Goal: Task Accomplishment & Management: Manage account settings

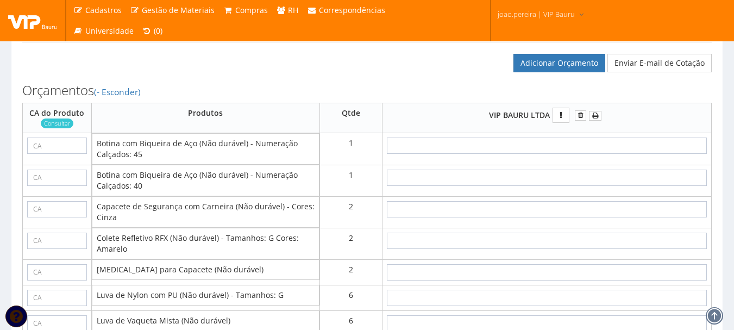
scroll to position [815, 0]
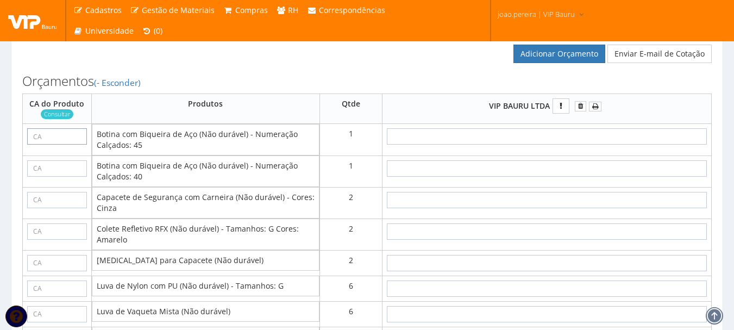
click at [47, 144] on input "text" at bounding box center [57, 136] width 60 height 16
paste input "28511"
type input "28511"
click at [72, 174] on input "text" at bounding box center [57, 168] width 60 height 16
type input "28511"
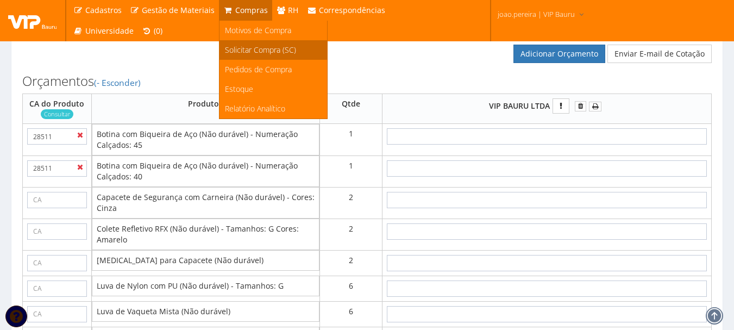
click at [261, 53] on span "Solicitar Compra (SC)" at bounding box center [260, 50] width 71 height 10
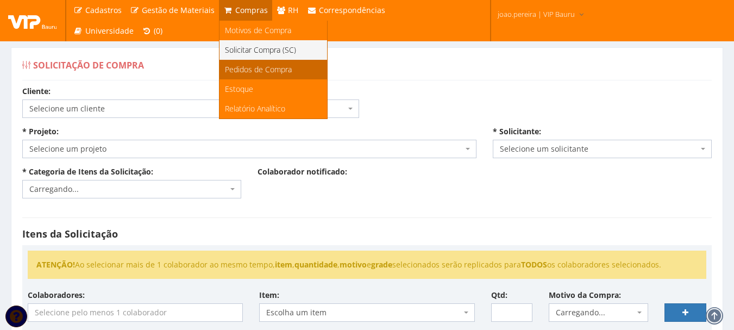
click at [248, 71] on span "Pedidos de Compra" at bounding box center [258, 69] width 67 height 10
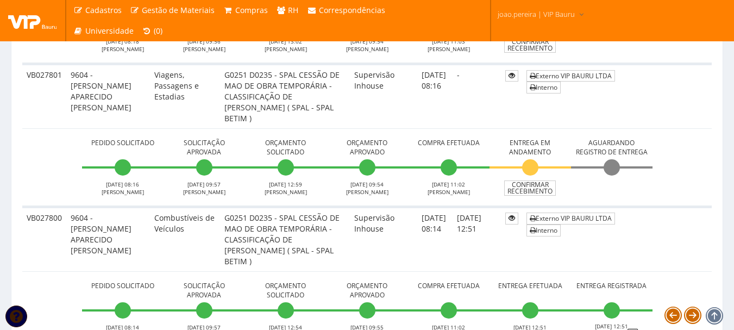
scroll to position [435, 0]
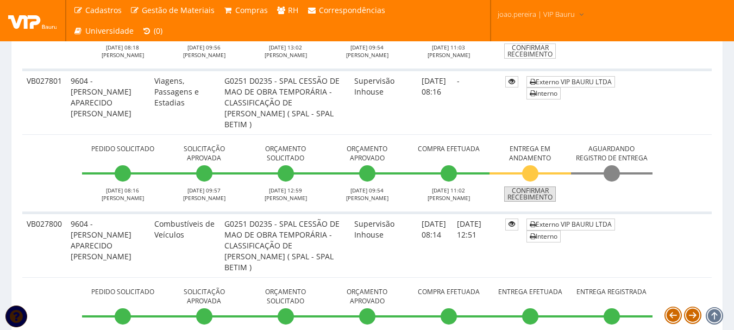
click at [546, 199] on link "Confirmar Recebimento" at bounding box center [530, 193] width 52 height 15
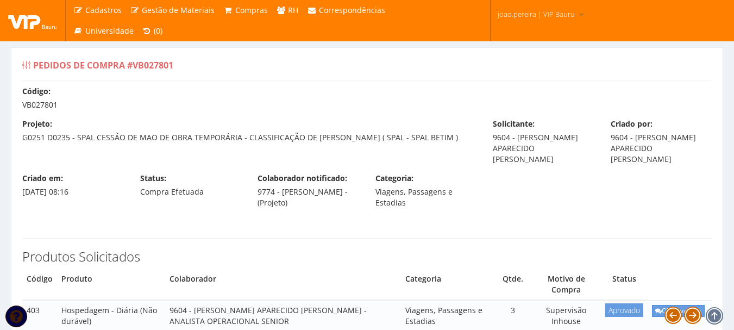
click at [310, 247] on div "Produtos Solicitados Código Produto Colaborador Categoria Qtde. Motivo de Compr…" at bounding box center [367, 295] width 706 height 136
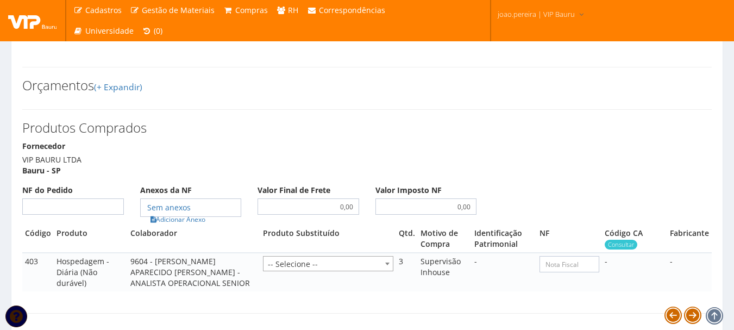
scroll to position [489, 0]
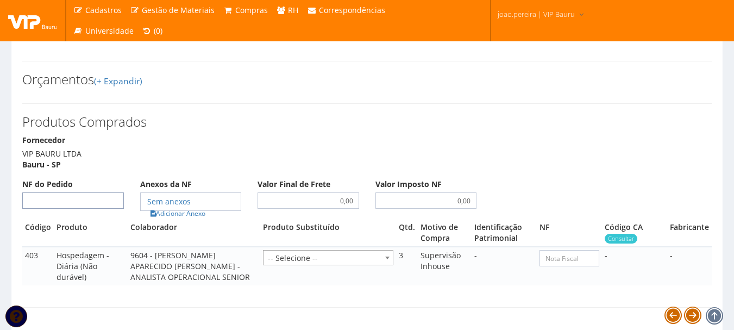
click at [81, 198] on input "NF do Pedido" at bounding box center [73, 200] width 102 height 16
type input "00"
click at [190, 219] on link "Adicionar Anexo" at bounding box center [177, 212] width 61 height 11
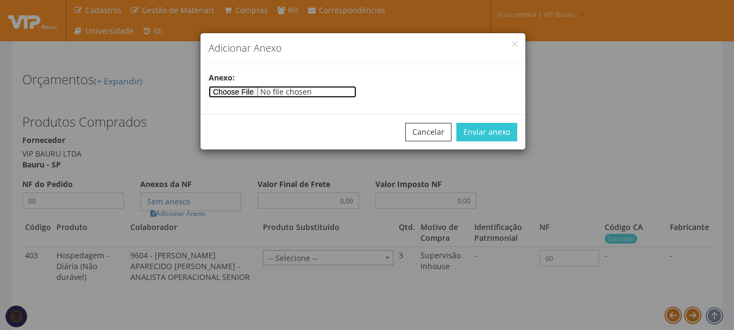
click at [232, 92] on input"] "file" at bounding box center [283, 92] width 148 height 12
type input"] "C:\fakepath\PEDIDOS SEM NOTA FISCAL.docx"
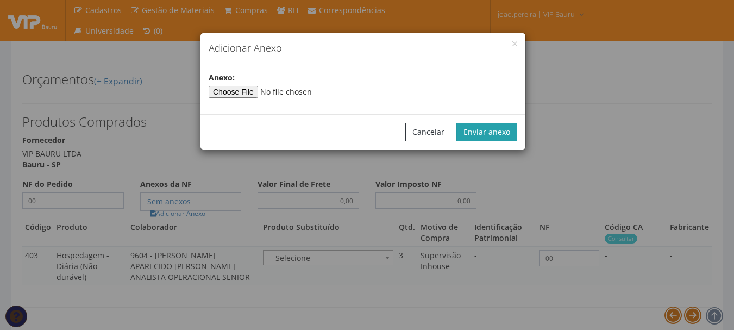
click at [491, 133] on button "Enviar anexo" at bounding box center [486, 132] width 61 height 18
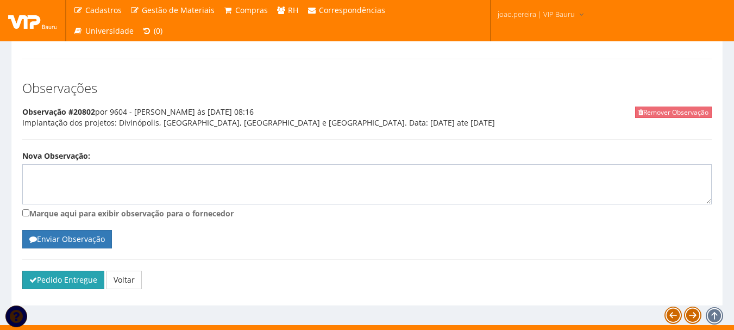
scroll to position [753, 0]
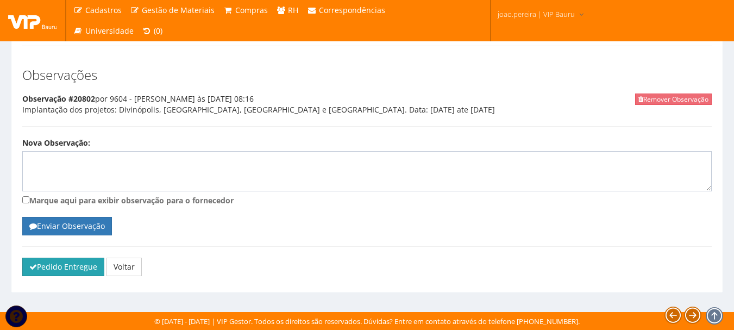
click at [73, 269] on button "Pedido Entregue" at bounding box center [63, 266] width 82 height 18
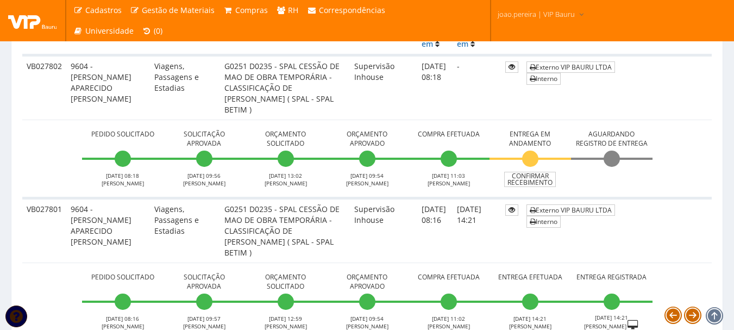
scroll to position [326, 0]
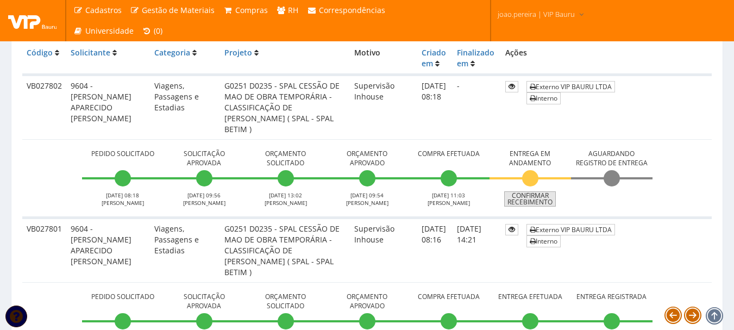
click at [542, 199] on link "Confirmar Recebimento" at bounding box center [530, 198] width 52 height 15
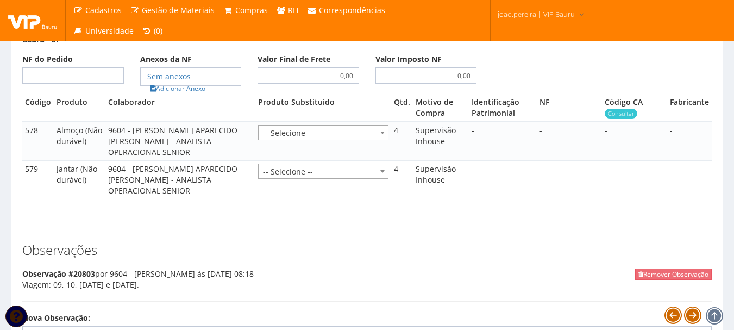
scroll to position [597, 0]
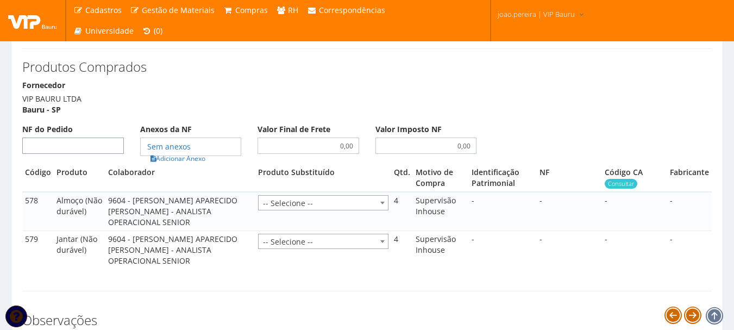
click at [93, 154] on input "NF do Pedido" at bounding box center [73, 145] width 102 height 16
type input "00"
click at [186, 164] on link "Adicionar Anexo" at bounding box center [177, 158] width 61 height 11
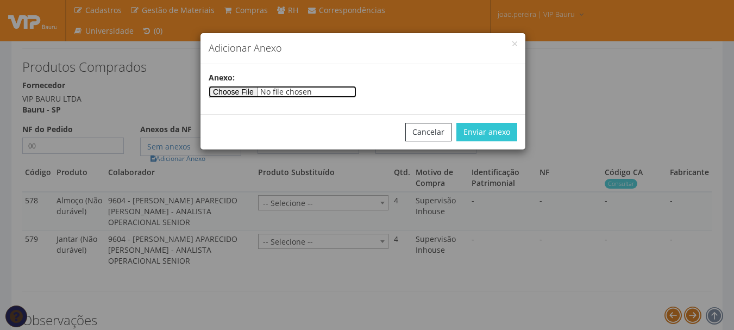
click at [258, 96] on input"] "file" at bounding box center [283, 92] width 148 height 12
type input"] "C:\fakepath\PEDIDOS SEM NOTA FISCAL.docx"
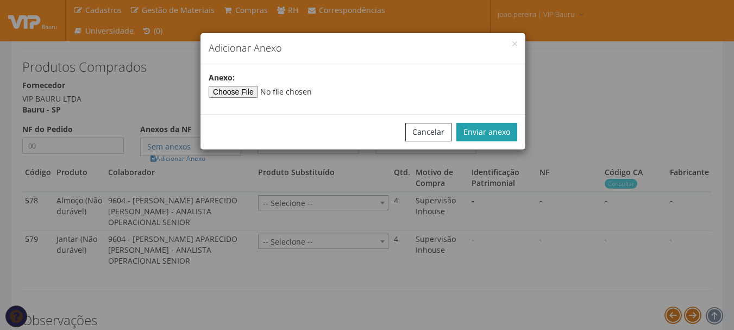
click at [500, 136] on button "Enviar anexo" at bounding box center [486, 132] width 61 height 18
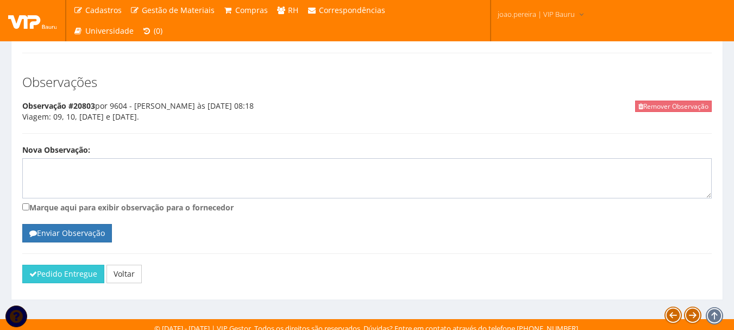
scroll to position [853, 0]
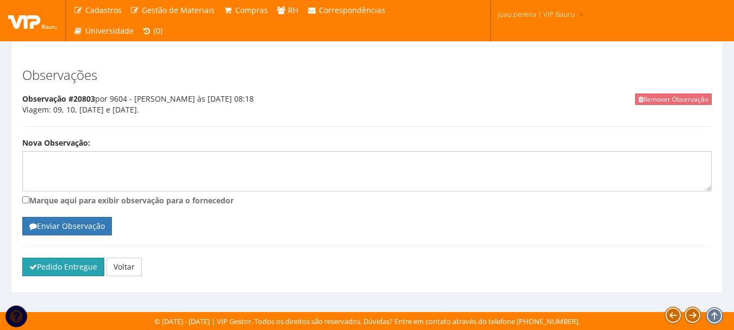
click at [51, 261] on button "Pedido Entregue" at bounding box center [63, 266] width 82 height 18
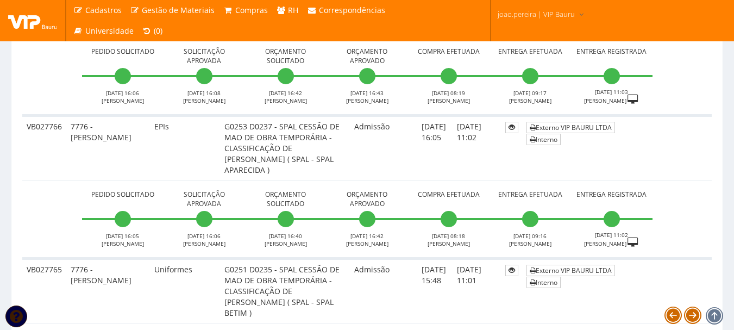
scroll to position [2825, 0]
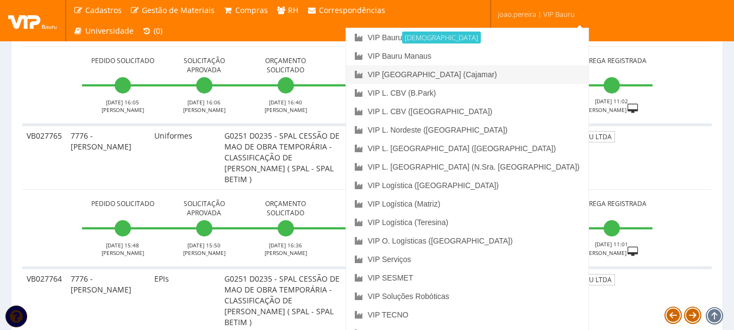
click at [519, 71] on link "VIP [GEOGRAPHIC_DATA] (Cajamar)" at bounding box center [467, 74] width 242 height 18
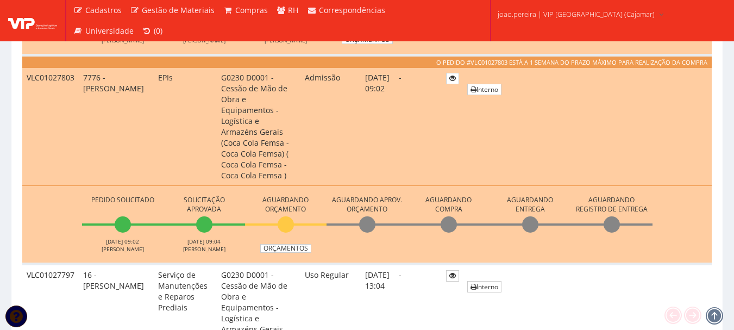
scroll to position [543, 0]
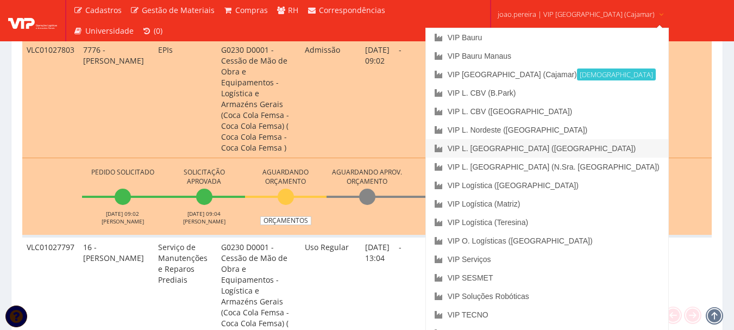
click at [567, 150] on link "VIP L. [GEOGRAPHIC_DATA] ([GEOGRAPHIC_DATA])" at bounding box center [547, 148] width 242 height 18
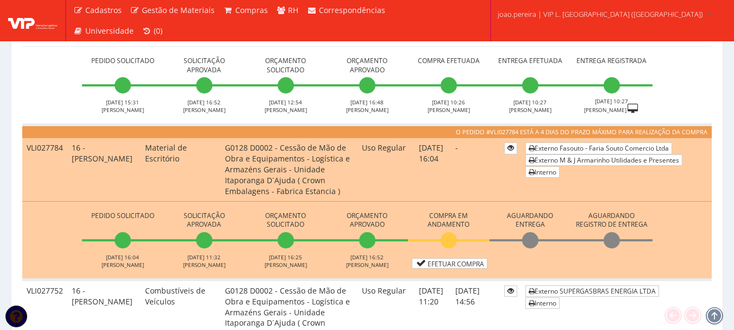
scroll to position [380, 0]
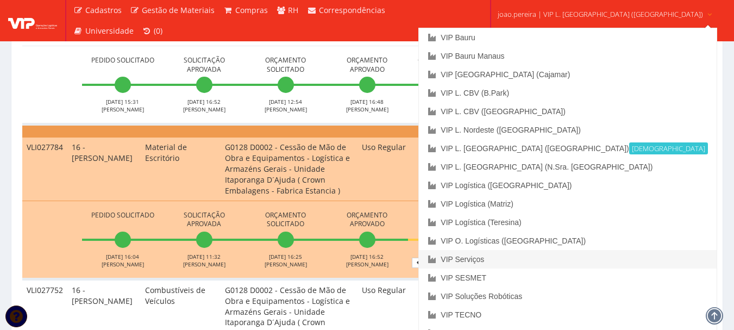
click at [545, 259] on link "VIP Serviços" at bounding box center [567, 259] width 297 height 18
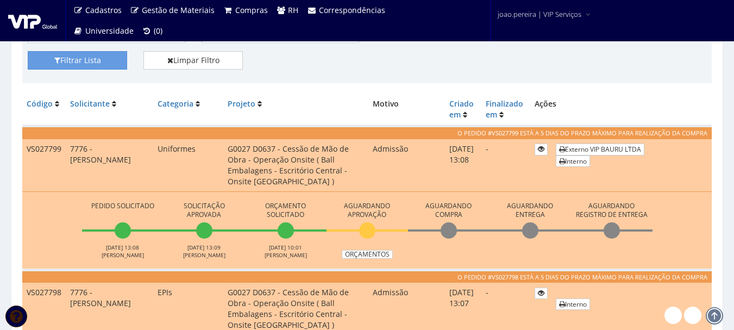
scroll to position [217, 0]
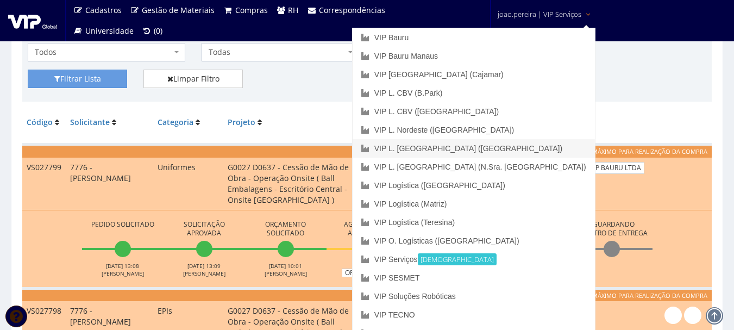
click at [529, 143] on link "VIP L. [GEOGRAPHIC_DATA] ([GEOGRAPHIC_DATA])" at bounding box center [474, 148] width 242 height 18
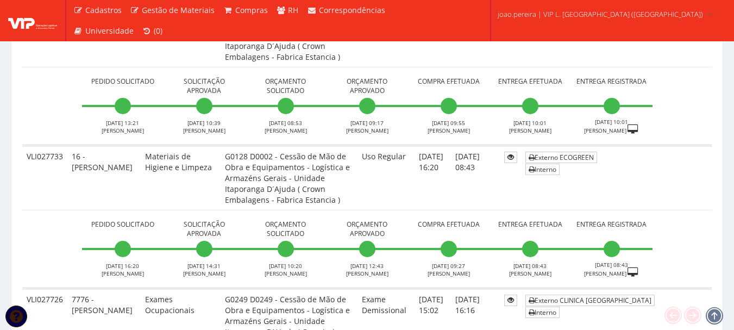
scroll to position [815, 0]
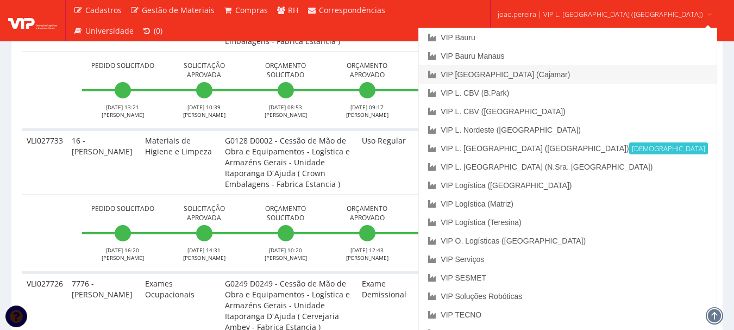
click at [550, 70] on link "VIP [GEOGRAPHIC_DATA] (Cajamar)" at bounding box center [567, 74] width 297 height 18
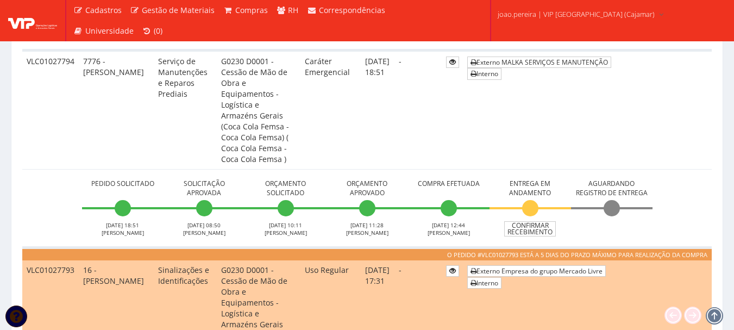
scroll to position [923, 0]
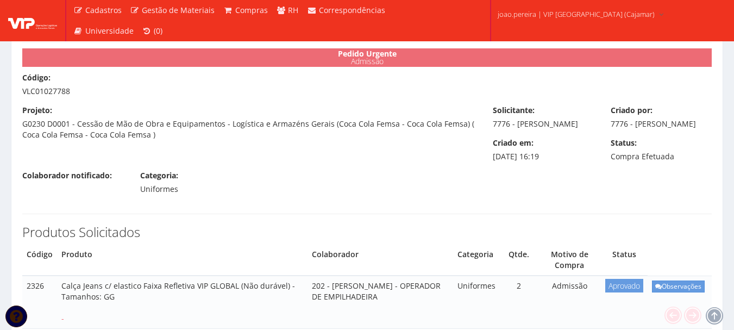
scroll to position [54, 0]
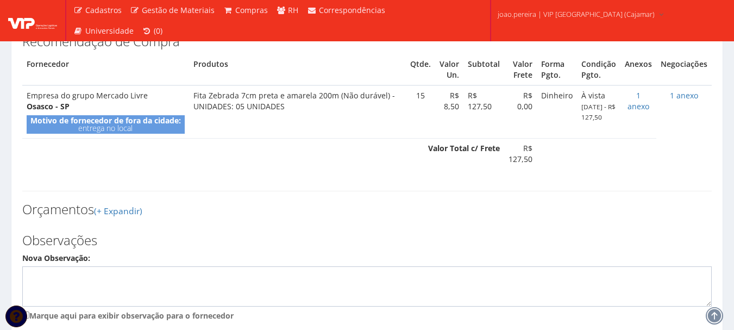
scroll to position [435, 0]
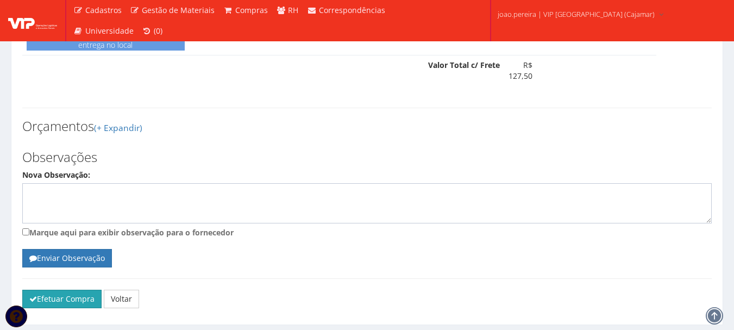
click at [55, 290] on button "Efetuar Compra" at bounding box center [61, 299] width 79 height 18
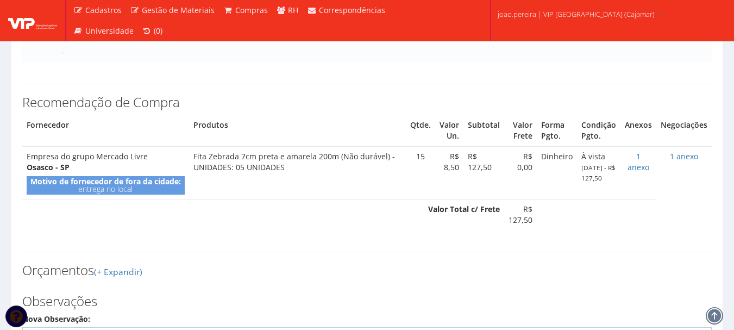
scroll to position [272, 0]
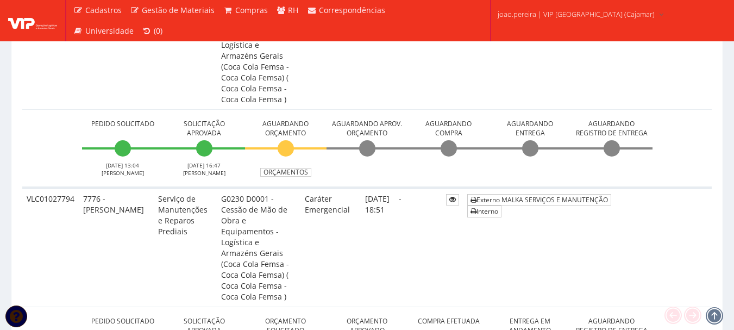
scroll to position [923, 0]
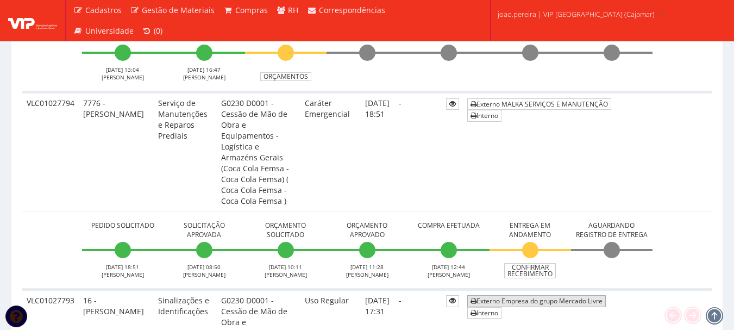
click at [591, 295] on link "Externo Empresa do grupo Mercado Livre" at bounding box center [536, 300] width 139 height 11
click at [36, 211] on td "Pedido Solicitado 07/10/2025 18:51 RODRIGO MARTINS Solicitação Aprovada 08/10/2…" at bounding box center [366, 250] width 689 height 78
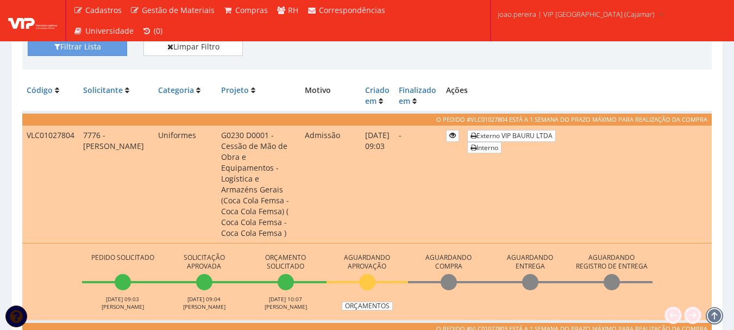
scroll to position [272, 0]
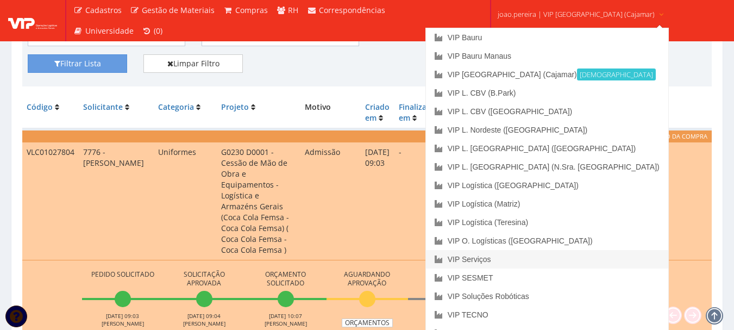
click at [533, 259] on link "VIP Serviços" at bounding box center [547, 259] width 242 height 18
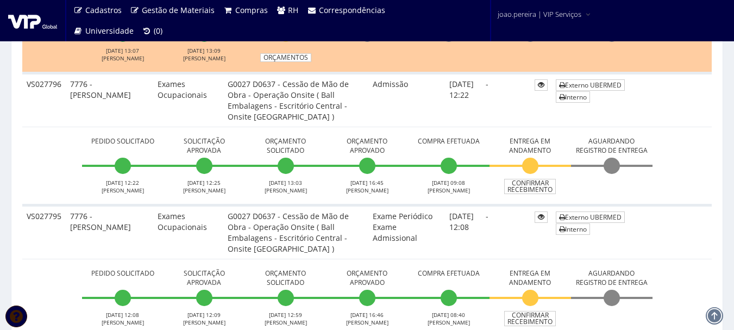
scroll to position [543, 0]
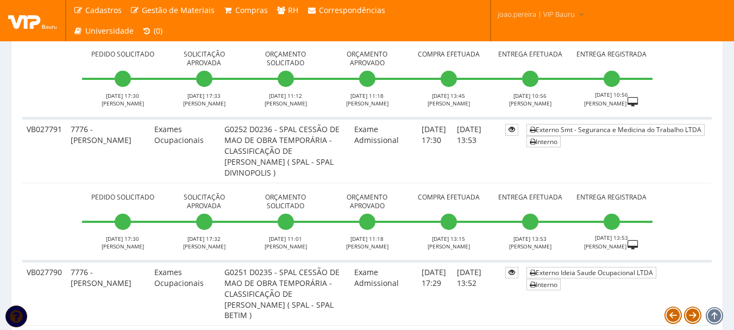
scroll to position [978, 0]
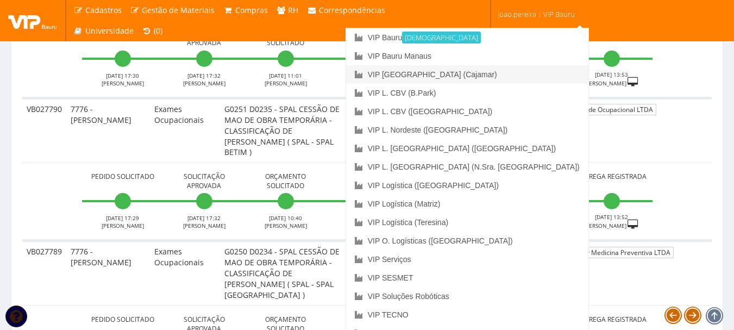
click at [518, 79] on link "VIP [GEOGRAPHIC_DATA] (Cajamar)" at bounding box center [467, 74] width 242 height 18
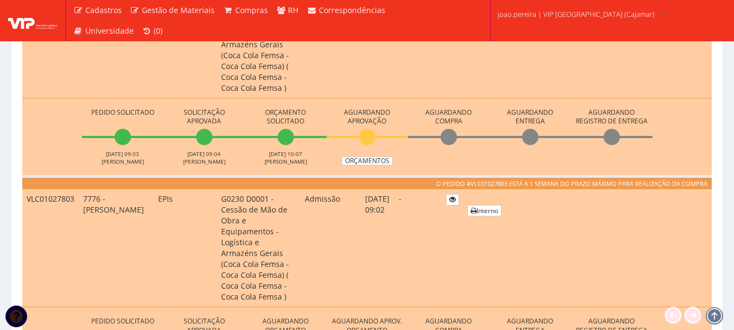
scroll to position [326, 0]
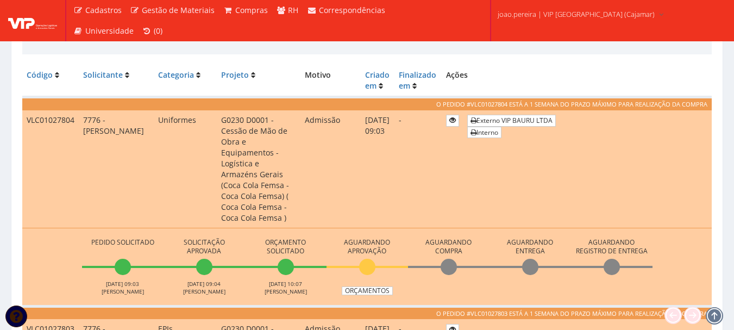
drag, startPoint x: 449, startPoint y: 79, endPoint x: 409, endPoint y: 49, distance: 50.1
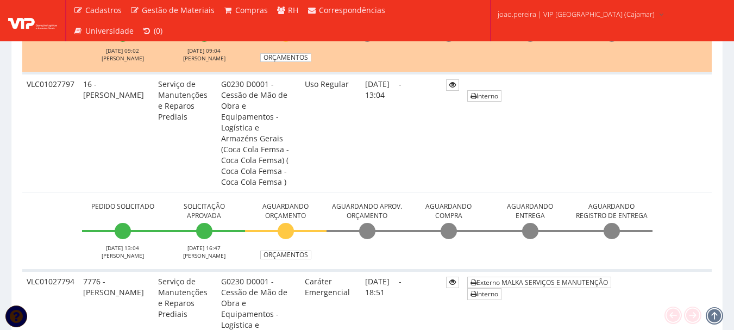
scroll to position [652, 0]
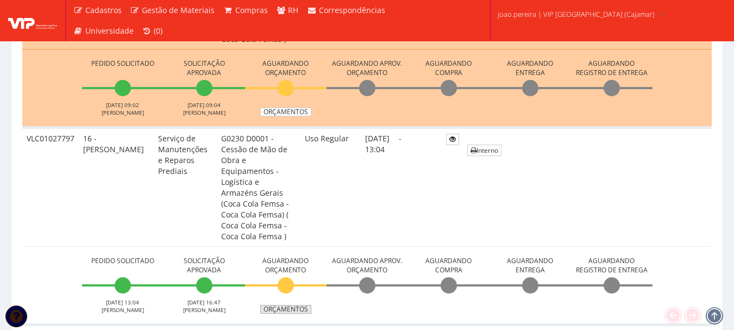
click at [286, 305] on link "Orçamentos" at bounding box center [285, 309] width 51 height 9
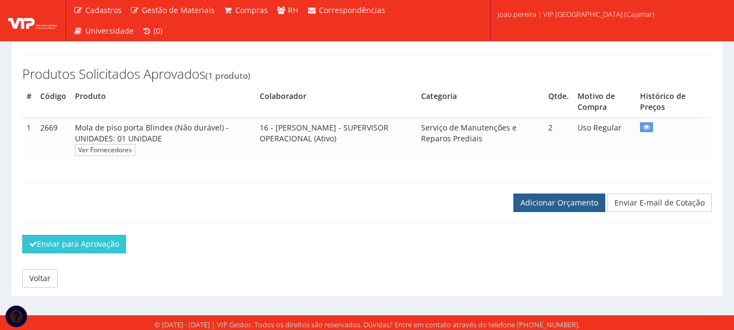
scroll to position [177, 0]
